Goal: Entertainment & Leisure: Consume media (video, audio)

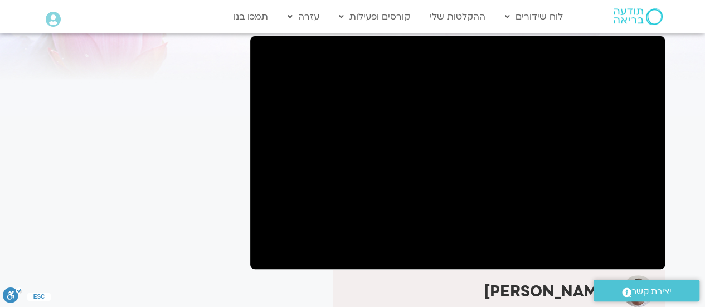
scroll to position [89, 0]
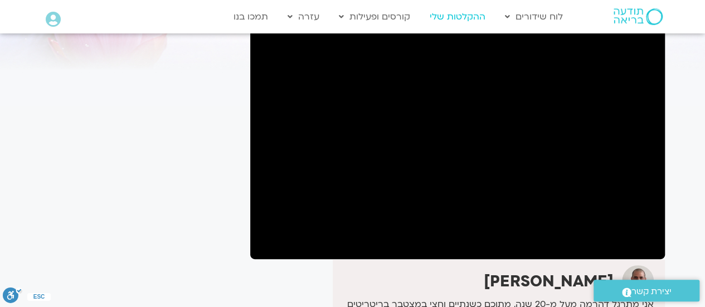
click at [460, 22] on link "ההקלטות שלי" at bounding box center [457, 16] width 67 height 21
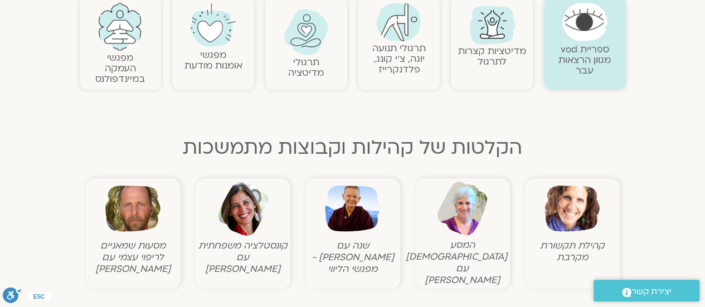
scroll to position [268, 0]
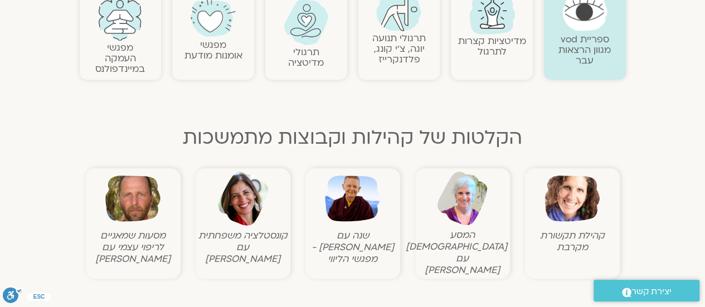
click at [250, 208] on img at bounding box center [242, 198] width 55 height 55
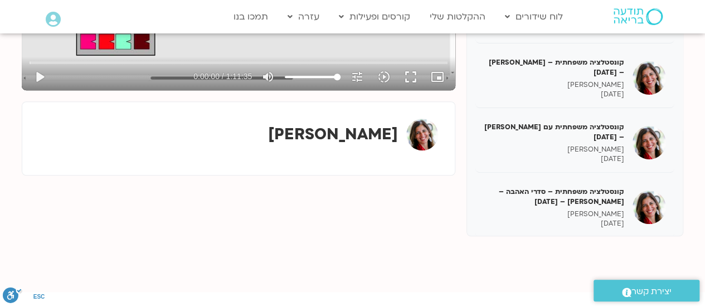
scroll to position [354, 0]
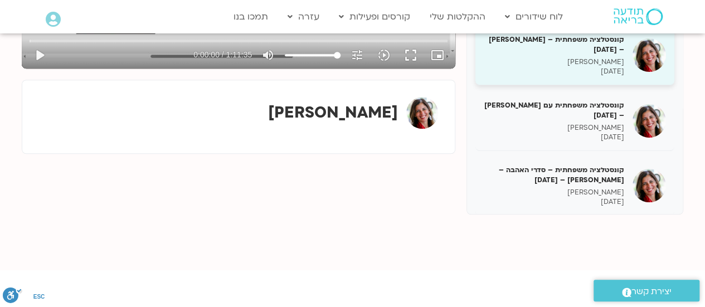
click at [576, 45] on h5 "קונסטלציה משפחתית – מירב שרייבר – 20/05/25" at bounding box center [554, 45] width 140 height 20
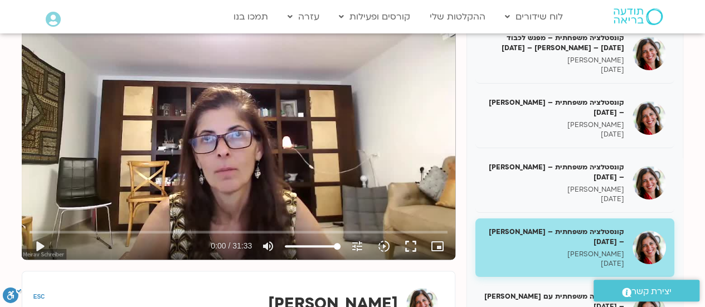
scroll to position [153, 0]
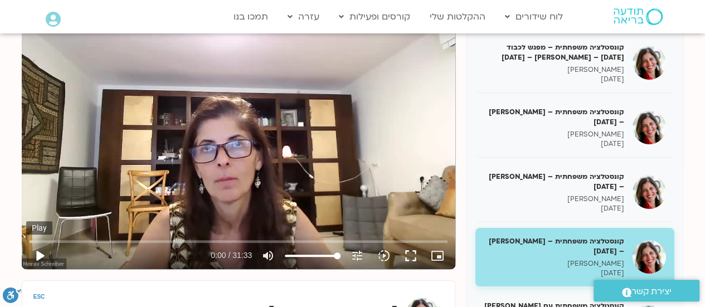
click at [38, 253] on button "play_arrow" at bounding box center [39, 255] width 27 height 27
drag, startPoint x: 35, startPoint y: 238, endPoint x: 45, endPoint y: 243, distance: 10.7
click at [45, 243] on input "Seek" at bounding box center [239, 241] width 418 height 7
drag, startPoint x: 45, startPoint y: 243, endPoint x: 55, endPoint y: 243, distance: 10.0
click at [55, 243] on input "Seek" at bounding box center [239, 241] width 418 height 7
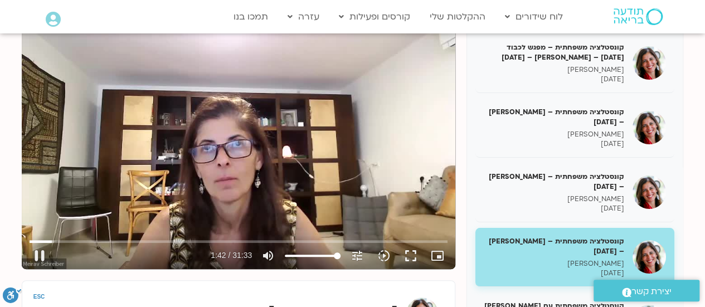
type input "102.100391"
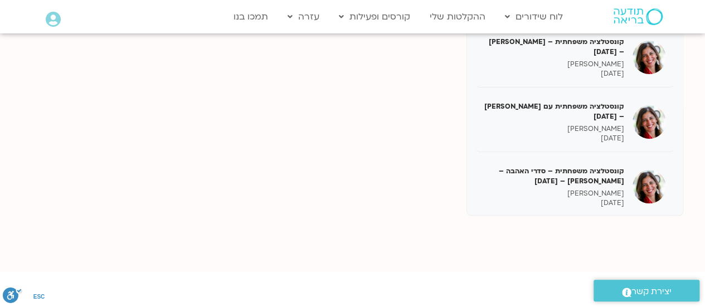
scroll to position [354, 0]
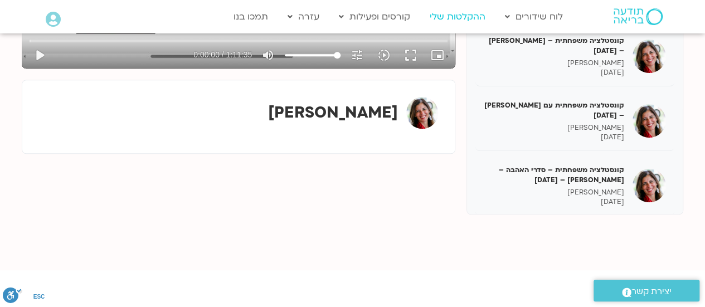
click at [467, 16] on link "ההקלטות שלי" at bounding box center [457, 16] width 67 height 21
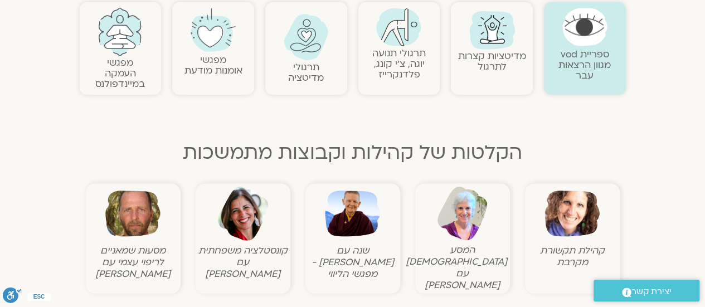
scroll to position [275, 0]
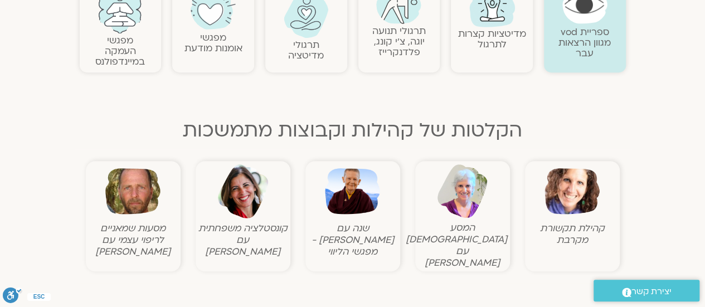
click at [589, 27] on link "ספריית vod מגוון הרצאות עבר" at bounding box center [585, 43] width 52 height 34
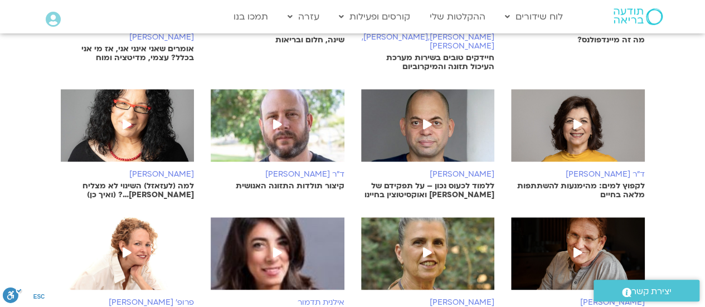
scroll to position [334, 0]
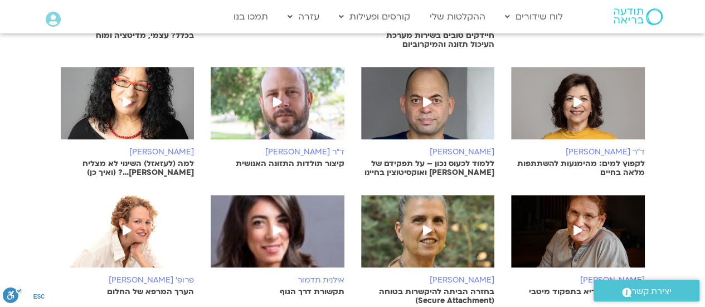
click at [124, 225] on icon at bounding box center [127, 230] width 9 height 10
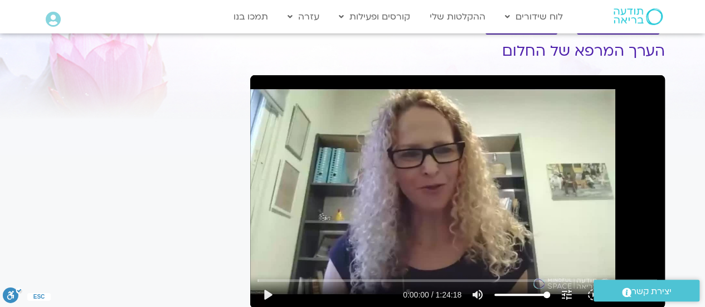
scroll to position [39, 0]
